Goal: Navigation & Orientation: Find specific page/section

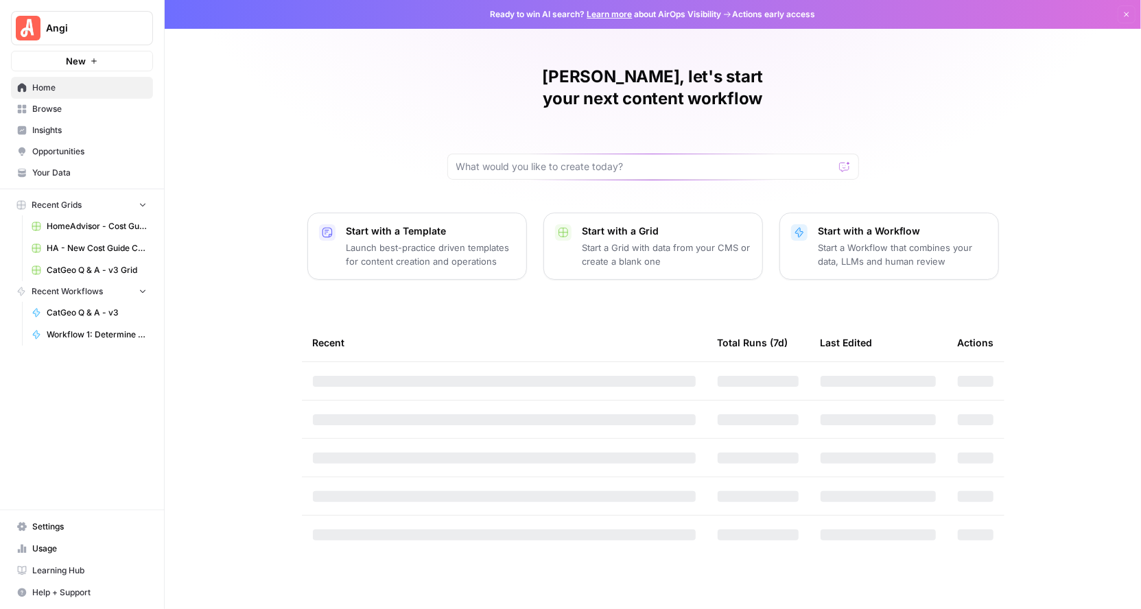
click at [60, 134] on span "Insights" at bounding box center [89, 130] width 115 height 12
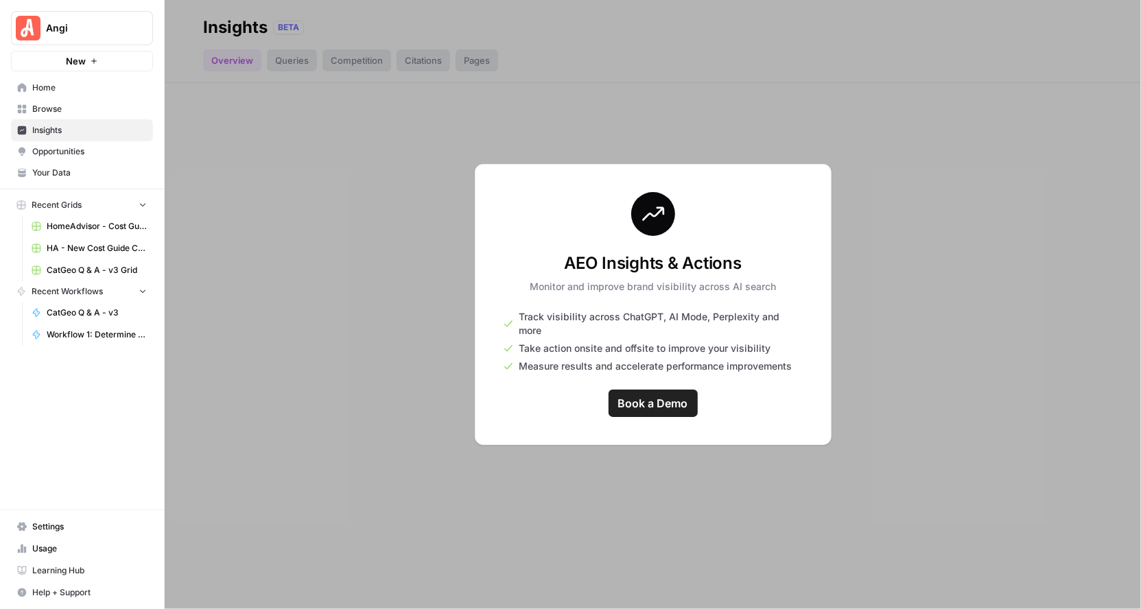
click at [402, 340] on div at bounding box center [653, 304] width 977 height 609
click at [62, 153] on span "Opportunities" at bounding box center [89, 152] width 115 height 12
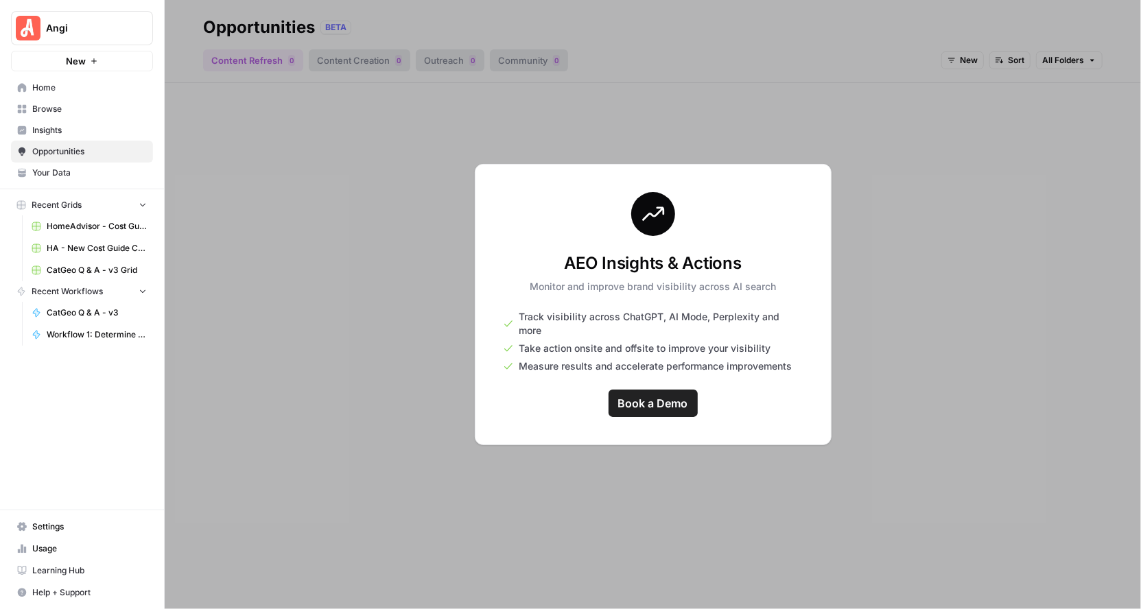
click at [61, 139] on link "Insights" at bounding box center [82, 130] width 142 height 22
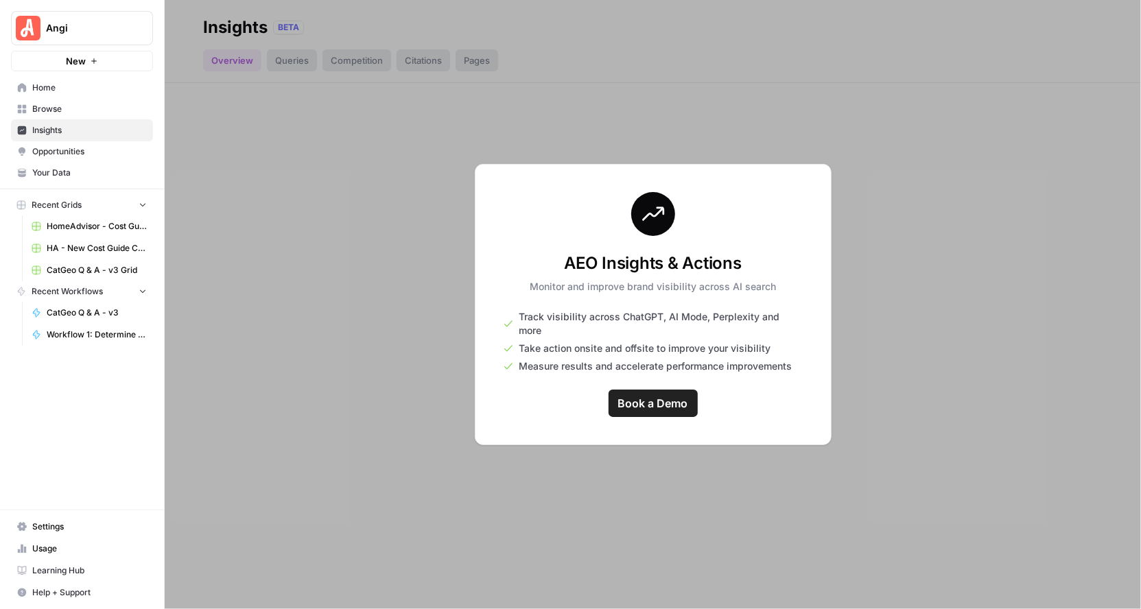
click at [57, 146] on span "Opportunities" at bounding box center [89, 152] width 115 height 12
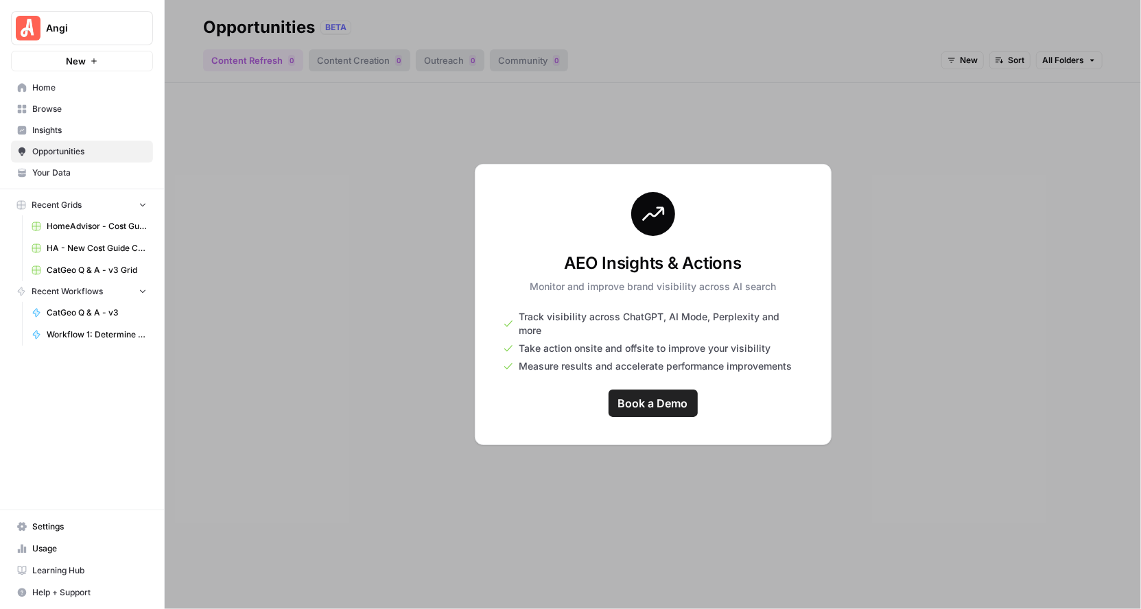
click at [58, 125] on span "Insights" at bounding box center [89, 130] width 115 height 12
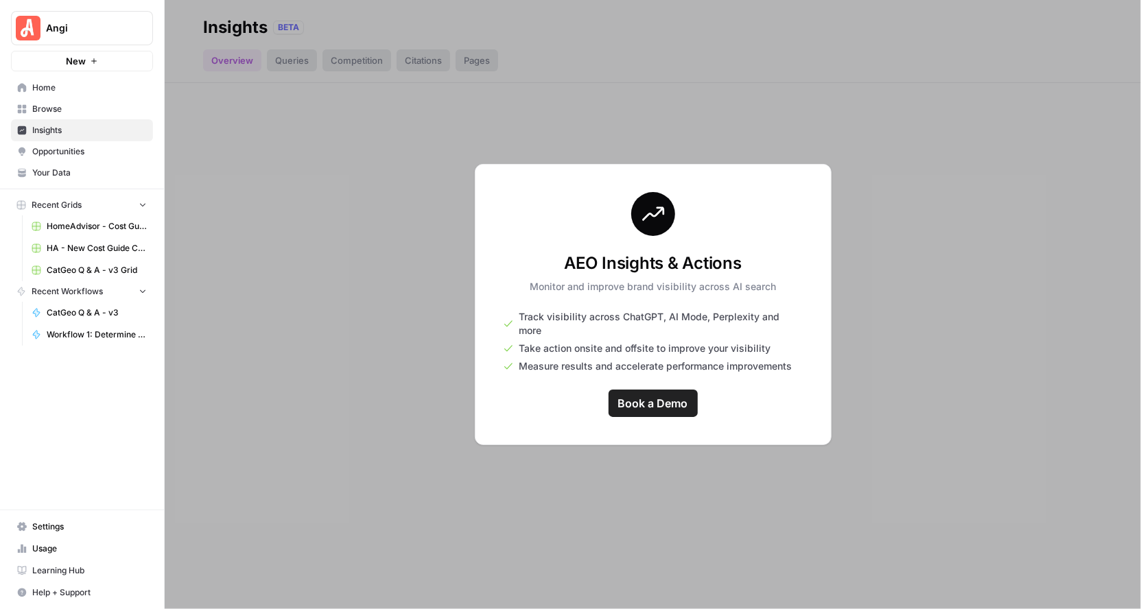
click at [101, 22] on span "Angi" at bounding box center [87, 28] width 83 height 14
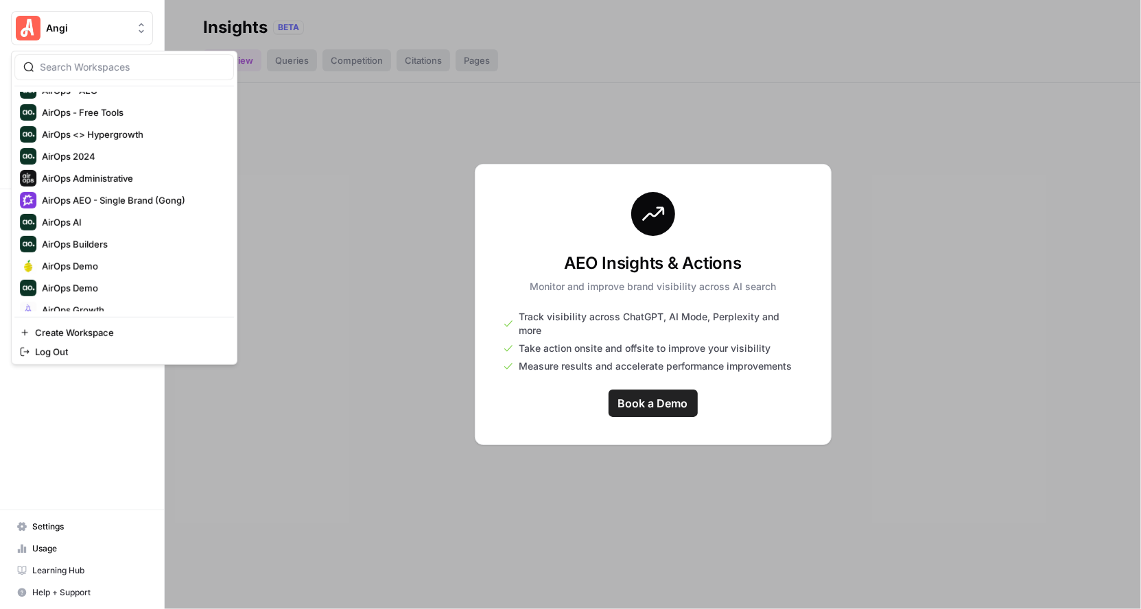
scroll to position [209, 0]
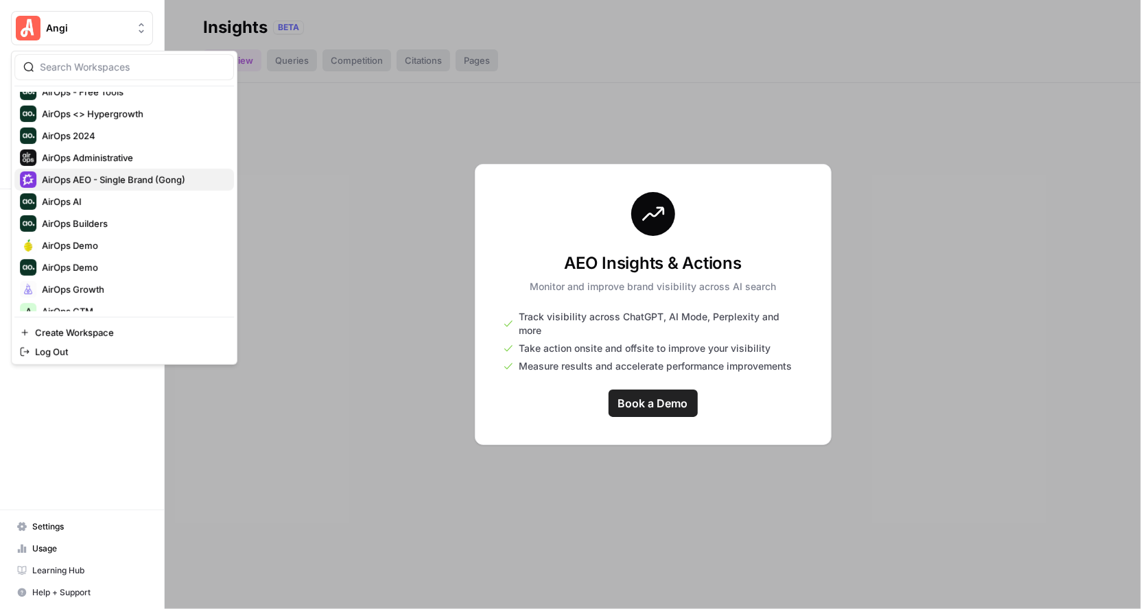
click at [135, 175] on span "AirOps AEO - Single Brand (Gong)" at bounding box center [132, 180] width 181 height 14
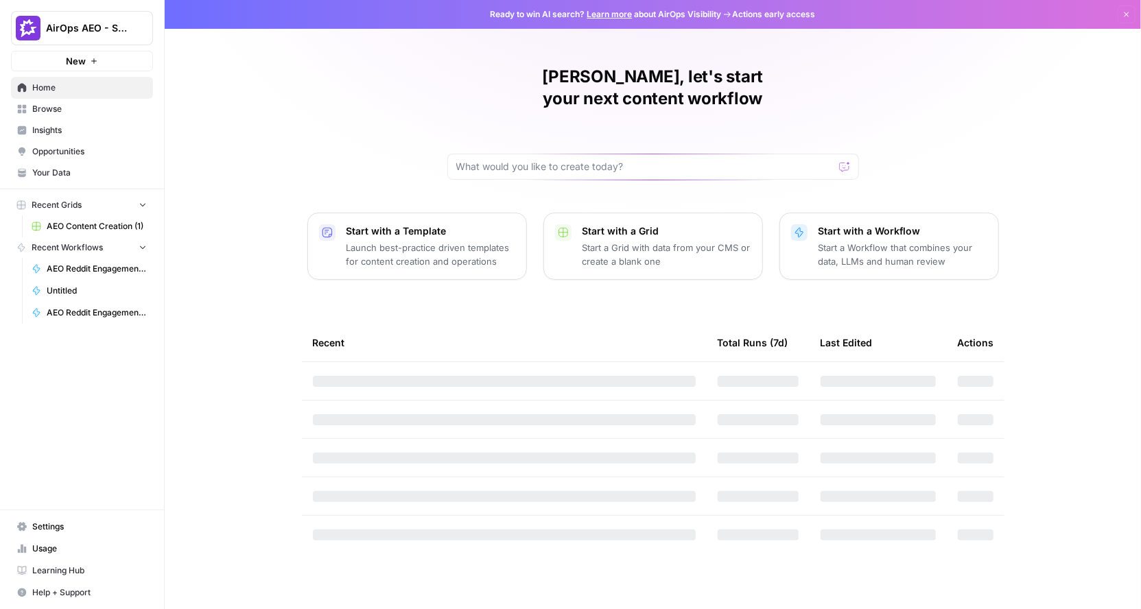
click at [78, 154] on span "Opportunities" at bounding box center [89, 152] width 115 height 12
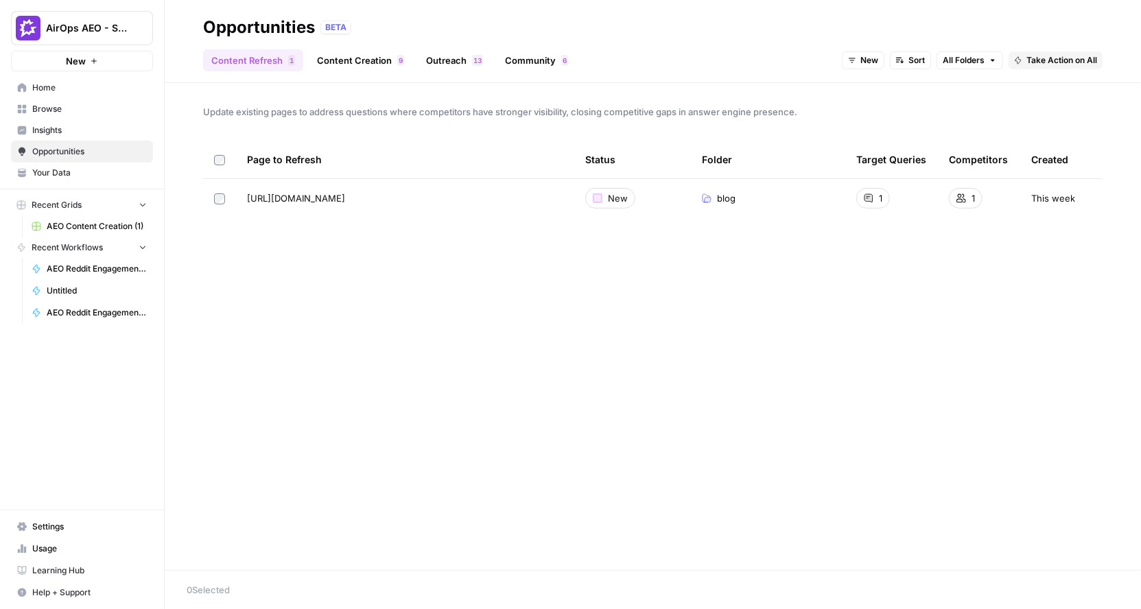
click at [344, 64] on link "Content Creation 9" at bounding box center [361, 60] width 104 height 22
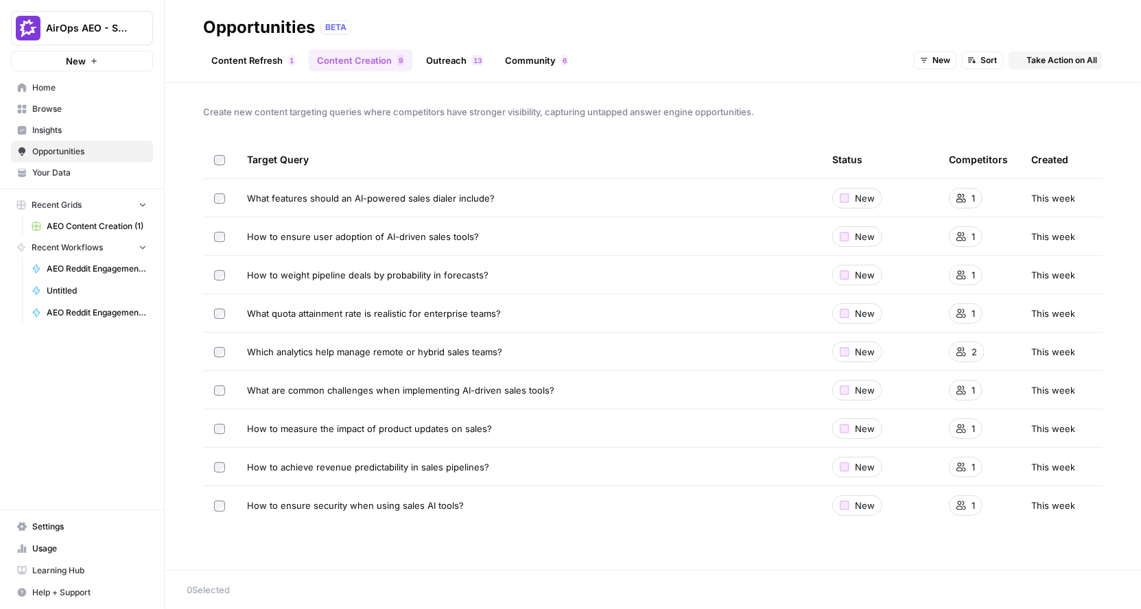
click at [272, 60] on link "Content Refresh 1" at bounding box center [253, 60] width 100 height 22
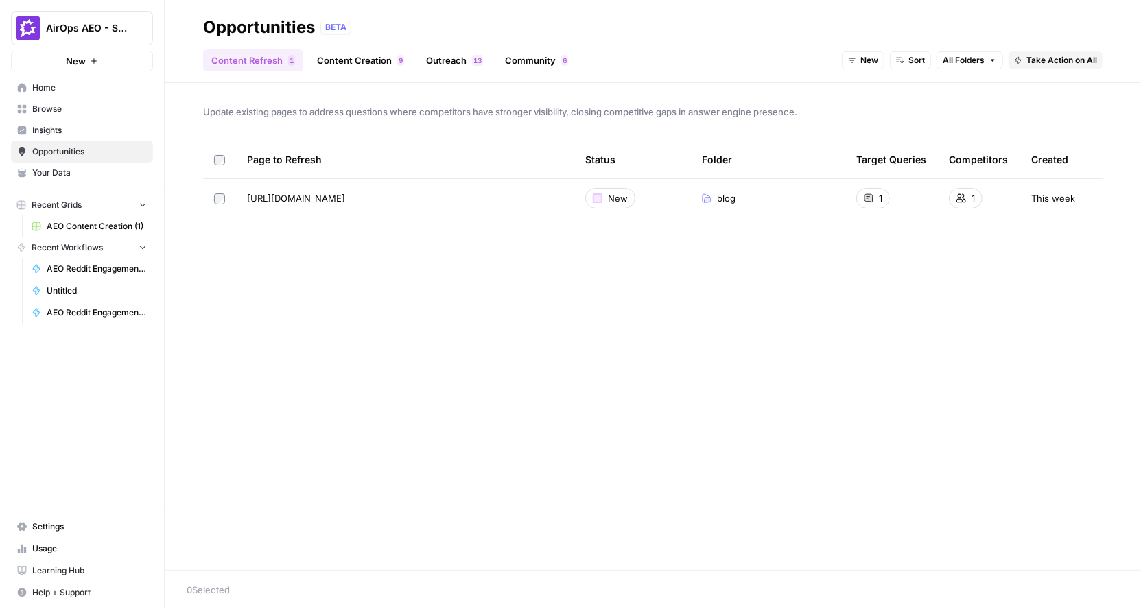
click at [986, 56] on button "All Folders" at bounding box center [970, 60] width 67 height 18
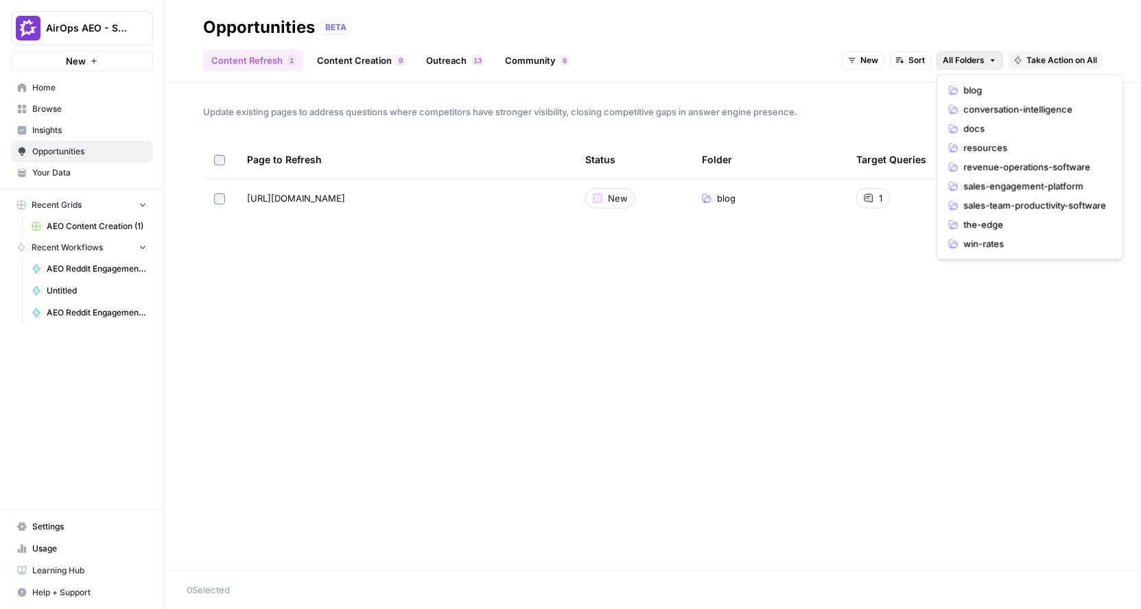
click at [779, 61] on div "Content Refresh 1 Content Creation 9 Outreach 3 1 Community 6 New Sort All Fold…" at bounding box center [653, 54] width 900 height 33
click at [961, 56] on span "All Folders" at bounding box center [964, 60] width 42 height 12
click at [728, 102] on div "Update existing pages to address questions where competitors have stronger visi…" at bounding box center [653, 326] width 977 height 487
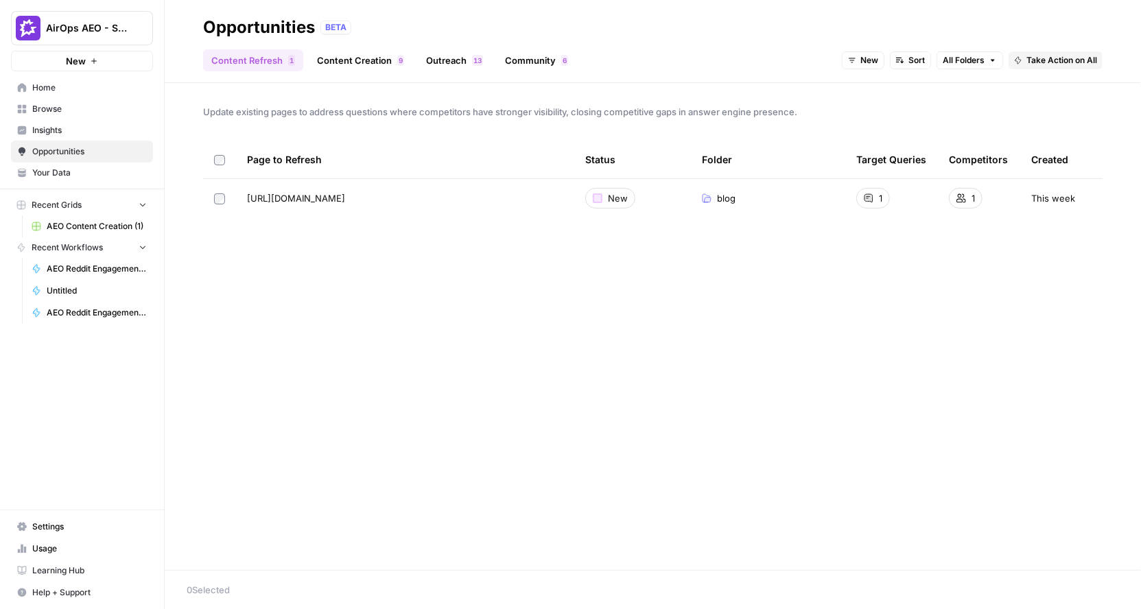
click at [107, 34] on span "AirOps AEO - Single Brand (Gong)" at bounding box center [87, 28] width 83 height 14
type input "gong"
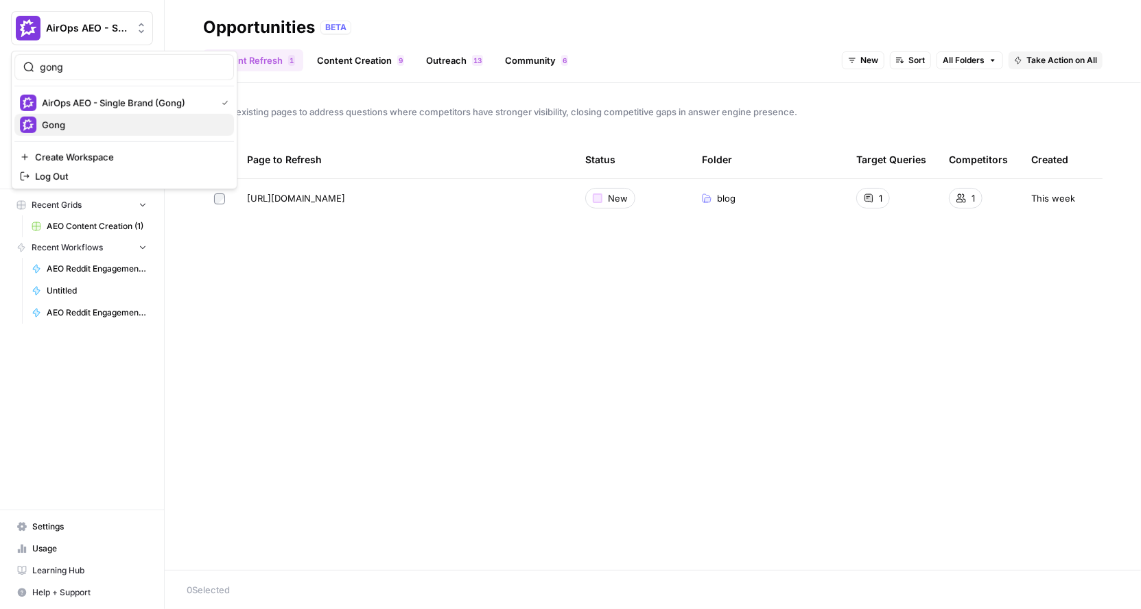
click button "Gong" at bounding box center [124, 125] width 220 height 22
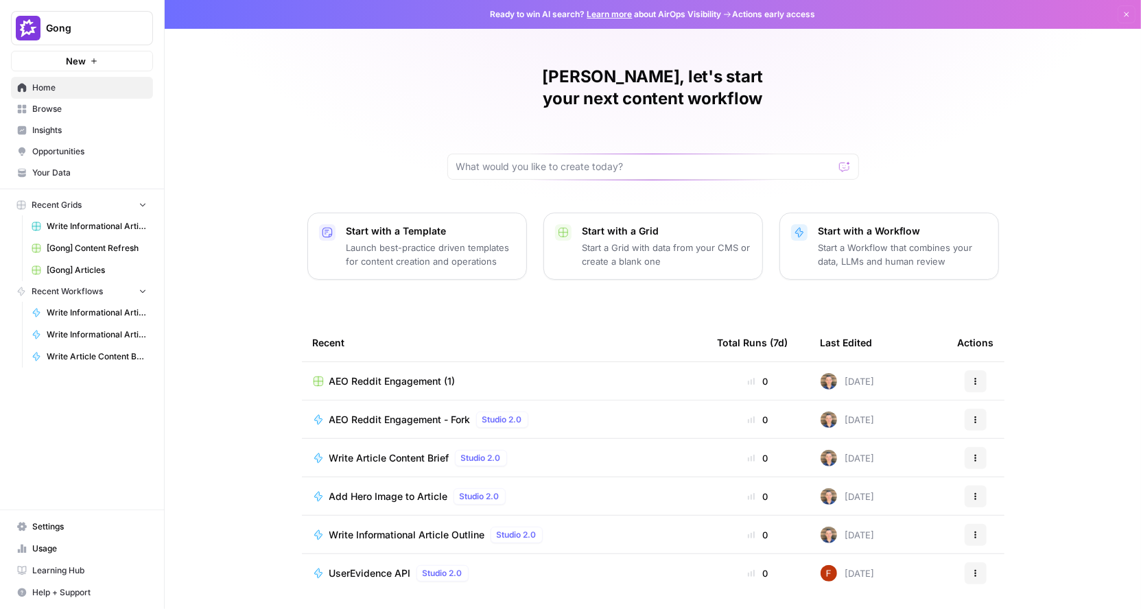
click at [49, 154] on span "Opportunities" at bounding box center [89, 152] width 115 height 12
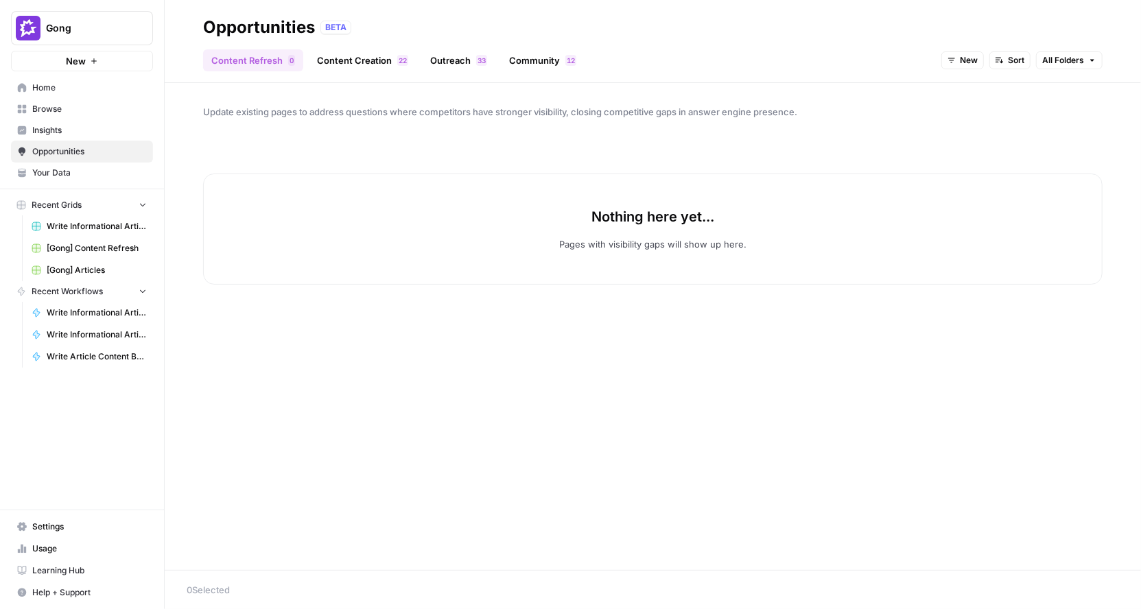
click at [1071, 69] on div "New Sort All Folders" at bounding box center [1022, 60] width 161 height 22
click at [1072, 63] on span "All Folders" at bounding box center [1064, 60] width 42 height 12
click at [835, 158] on div "Nothing here yet... Pages with visibility gaps will show up here." at bounding box center [653, 213] width 900 height 144
click at [130, 36] on button "Gong" at bounding box center [82, 28] width 142 height 34
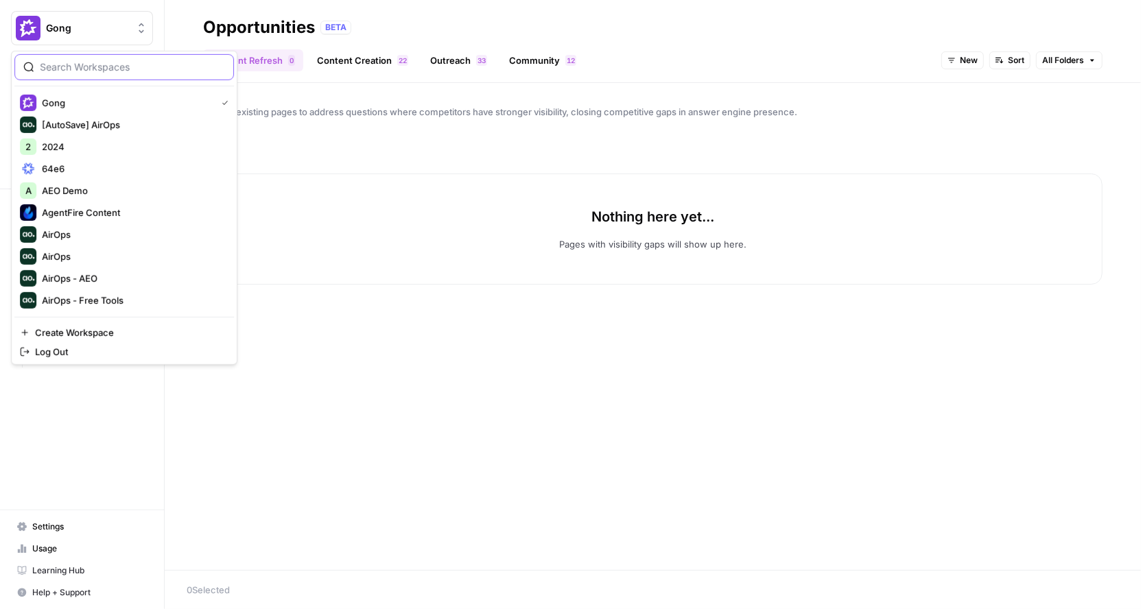
click at [126, 65] on input "search" at bounding box center [132, 67] width 185 height 14
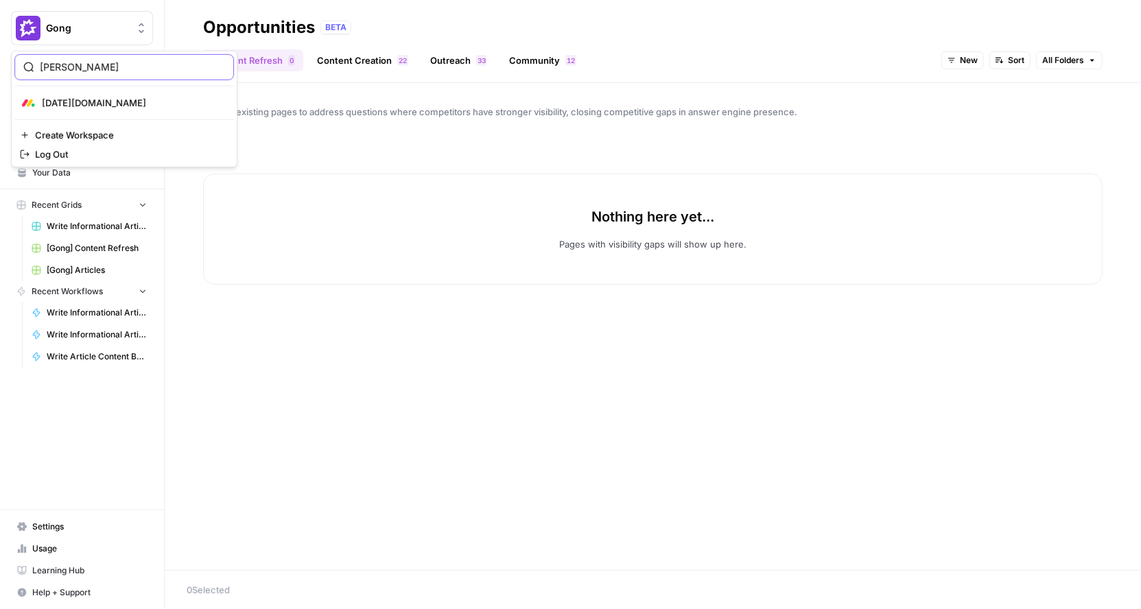
type input "[PERSON_NAME]"
click at [115, 102] on span "[DATE][DOMAIN_NAME]" at bounding box center [132, 103] width 181 height 14
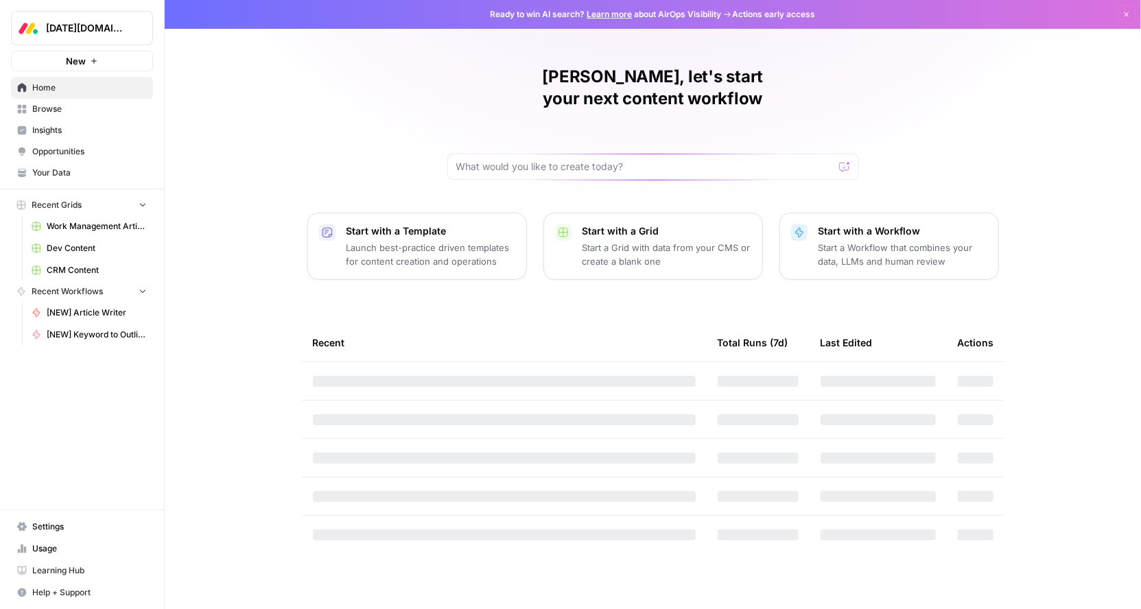
click at [69, 128] on span "Insights" at bounding box center [89, 130] width 115 height 12
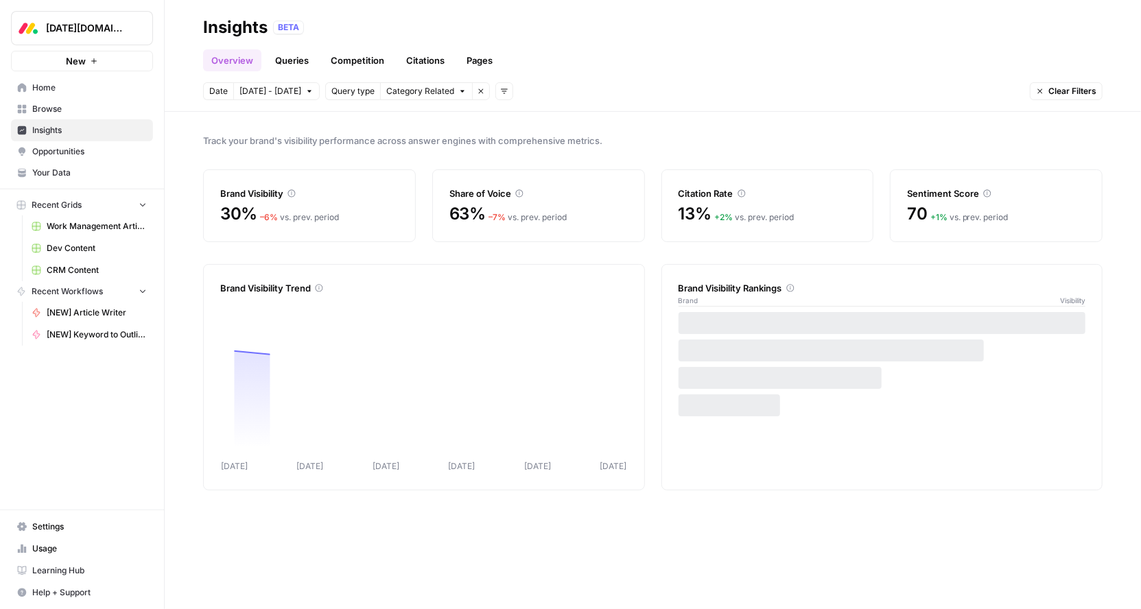
click at [91, 146] on span "Opportunities" at bounding box center [89, 152] width 115 height 12
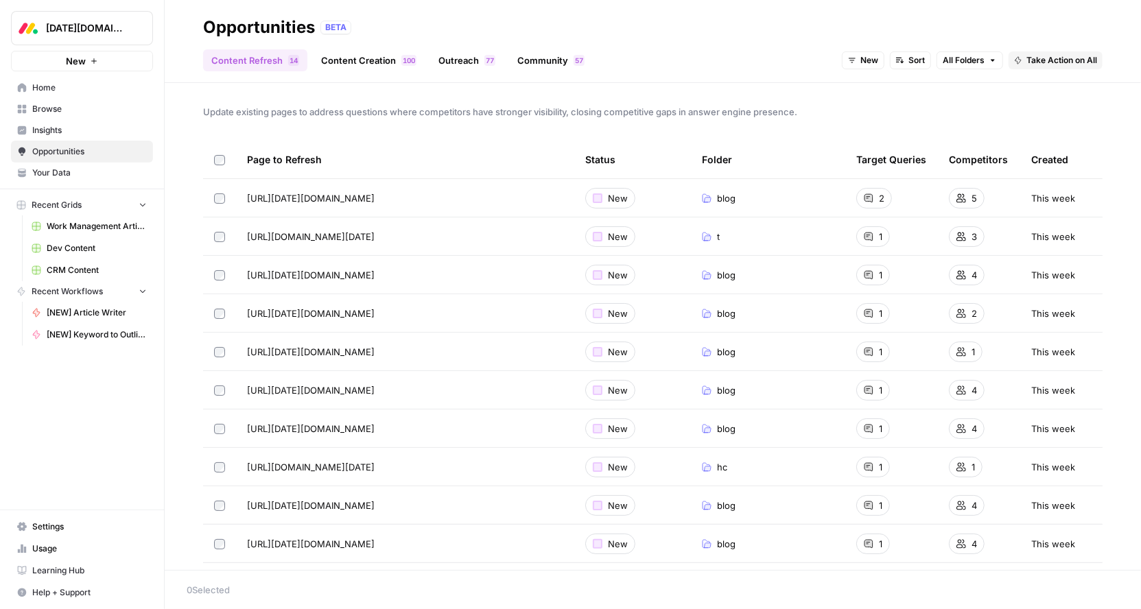
click at [984, 67] on button "All Folders" at bounding box center [970, 60] width 67 height 18
click at [835, 64] on div "Content Refresh 4 1 Content Creation 0 0 1 Outreach 7 7 Community 7 5 New Sort …" at bounding box center [653, 54] width 900 height 33
